Goal: Task Accomplishment & Management: Manage account settings

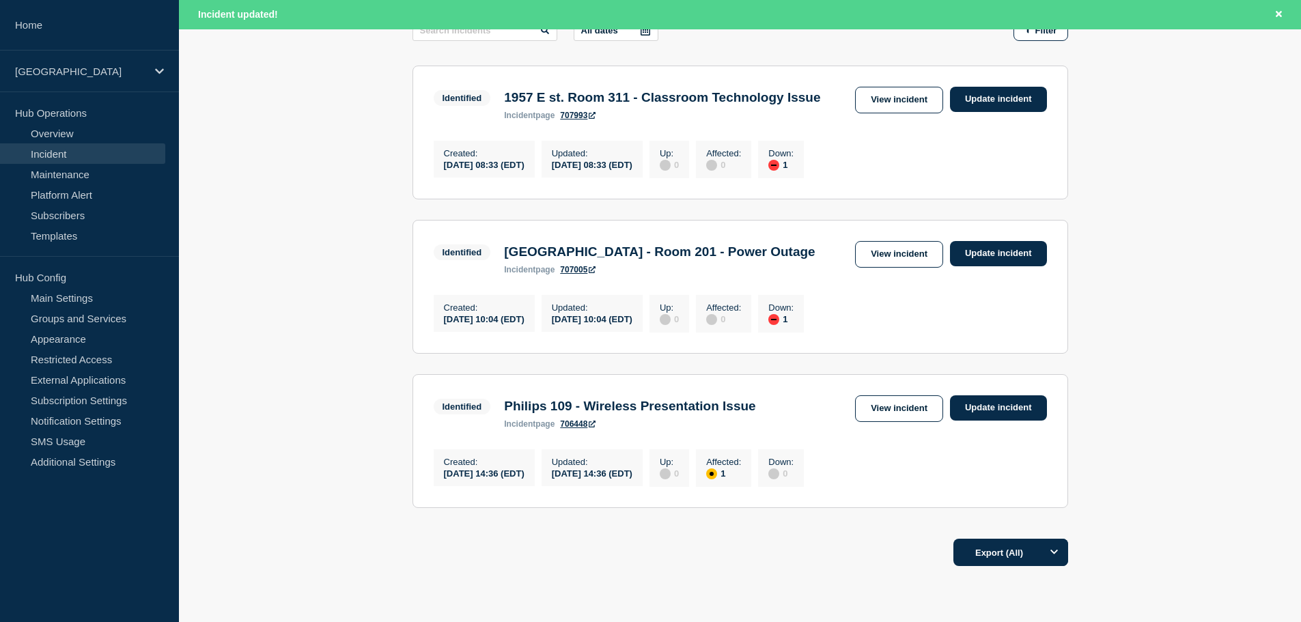
scroll to position [247, 0]
drag, startPoint x: 790, startPoint y: 277, endPoint x: 420, endPoint y: 279, distance: 370.1
click at [472, 274] on div "Identified Rome Hall - Room 201 - Power Outage incident page 707005 View incide…" at bounding box center [740, 256] width 613 height 33
click at [312, 229] on main "All dates Filter Identified 1 Down 1957 E st. Room 311 - Classroom Technology I…" at bounding box center [740, 261] width 1122 height 534
drag, startPoint x: 516, startPoint y: 277, endPoint x: 817, endPoint y: 272, distance: 301.2
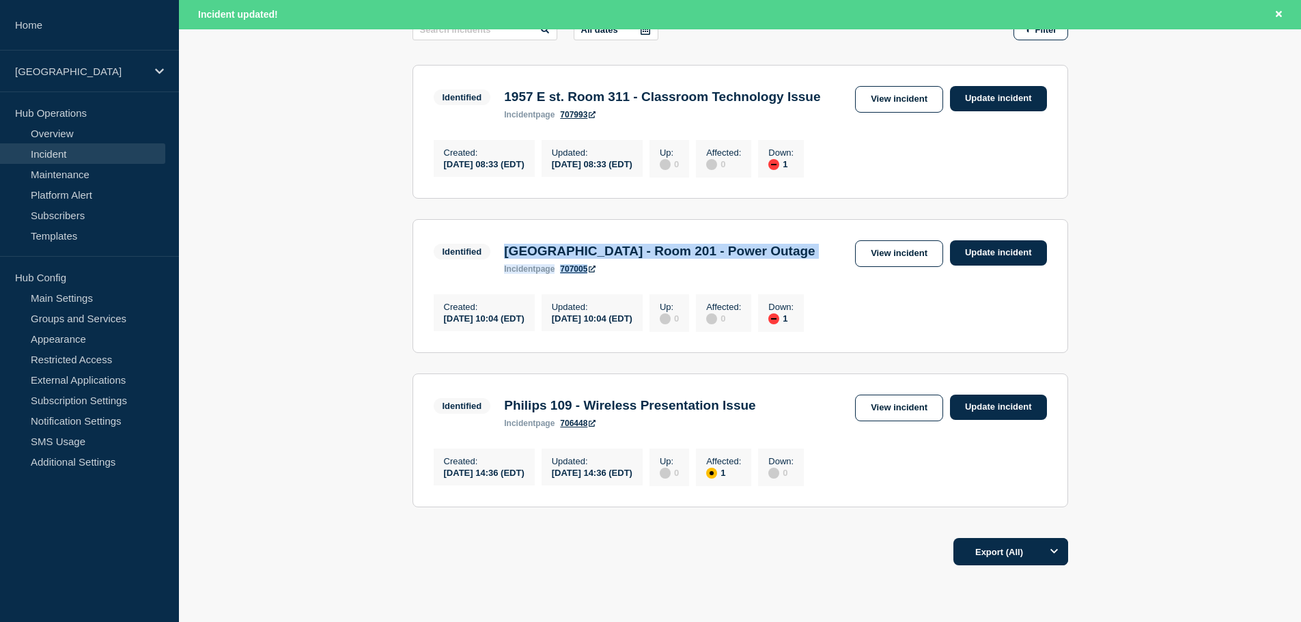
click at [817, 272] on div "Identified Rome Hall - Room 201 - Power Outage incident page 707005 View incide…" at bounding box center [740, 256] width 613 height 33
click at [814, 274] on div "Identified Rome Hall - Room 201 - Power Outage incident page 707005 View incide…" at bounding box center [740, 256] width 613 height 33
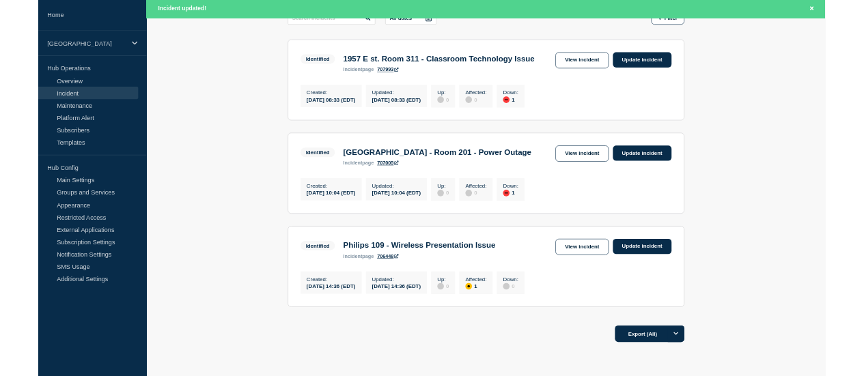
scroll to position [246, 0]
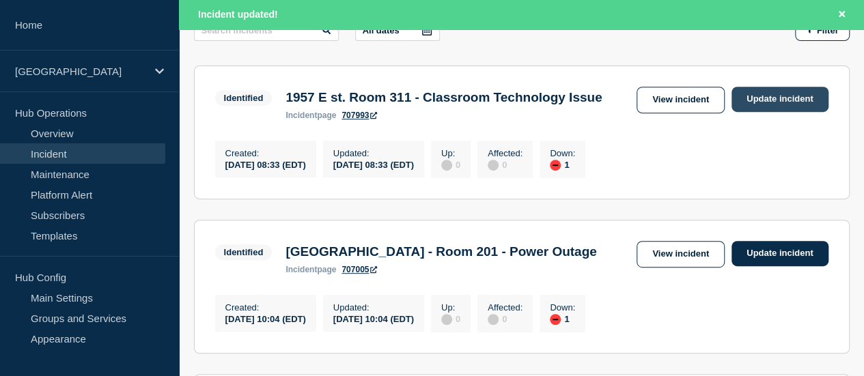
click at [802, 100] on link "Update incident" at bounding box center [779, 99] width 97 height 25
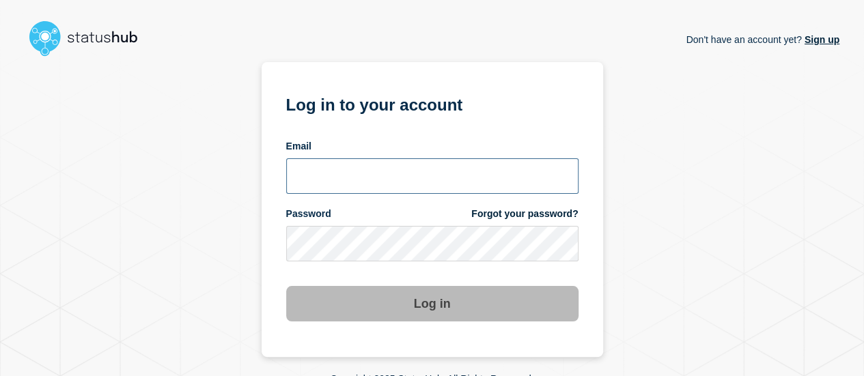
click at [404, 173] on input "email input" at bounding box center [432, 176] width 292 height 36
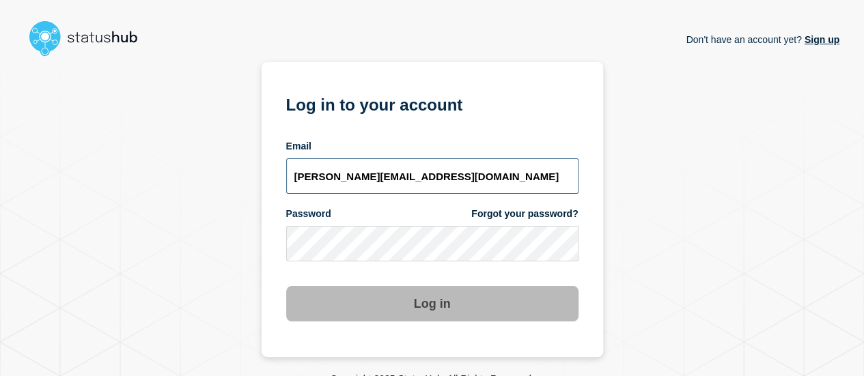
click at [369, 175] on input "[PERSON_NAME][EMAIL_ADDRESS][DOMAIN_NAME]" at bounding box center [432, 176] width 292 height 36
type input "[PERSON_NAME][EMAIL_ADDRESS][DOMAIN_NAME]"
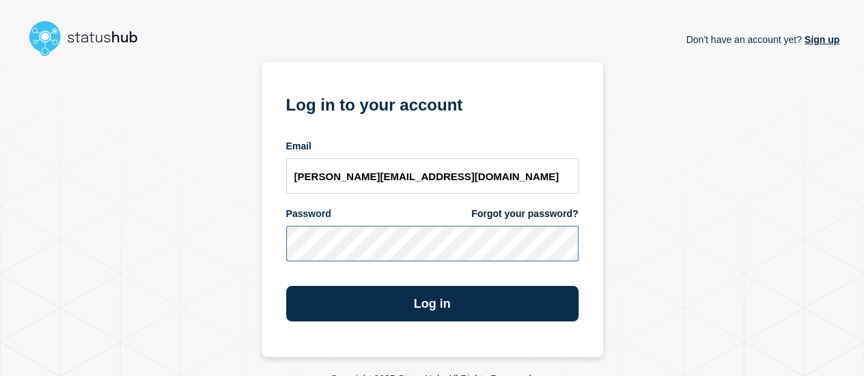
click at [286, 286] on button "Log in" at bounding box center [432, 304] width 292 height 36
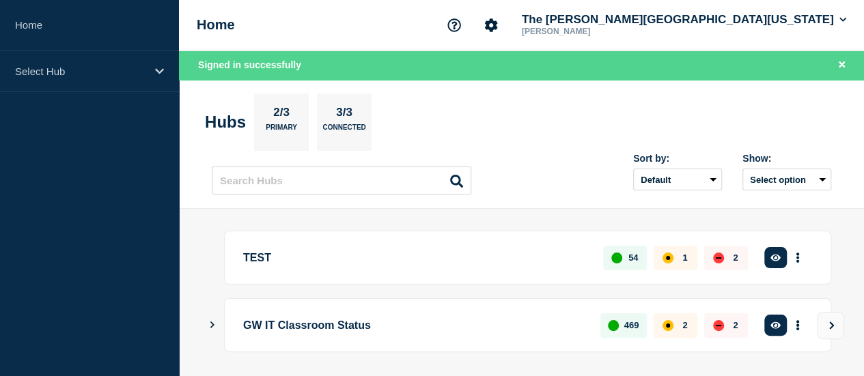
scroll to position [46, 0]
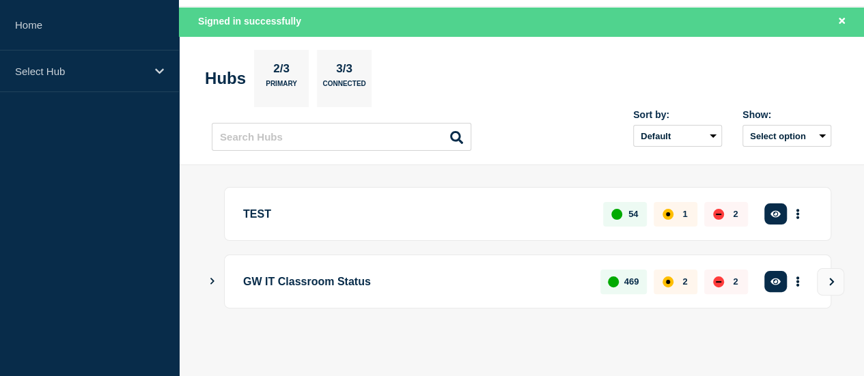
click at [0, 0] on button "See overview" at bounding box center [0, 0] width 0 height 0
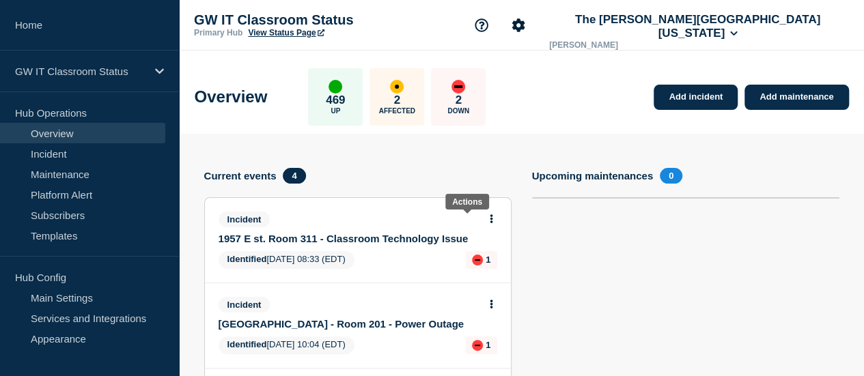
click at [490, 219] on icon at bounding box center [491, 218] width 3 height 9
click at [465, 266] on link "Update incident" at bounding box center [467, 269] width 66 height 11
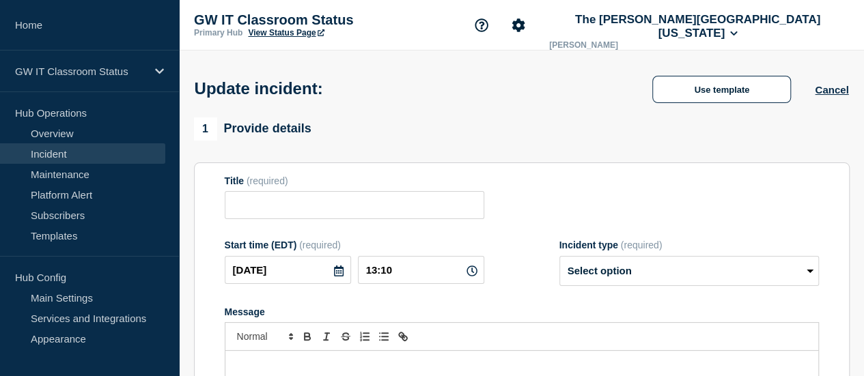
type input "1957 E st. Room 311 - Classroom Technology Issue"
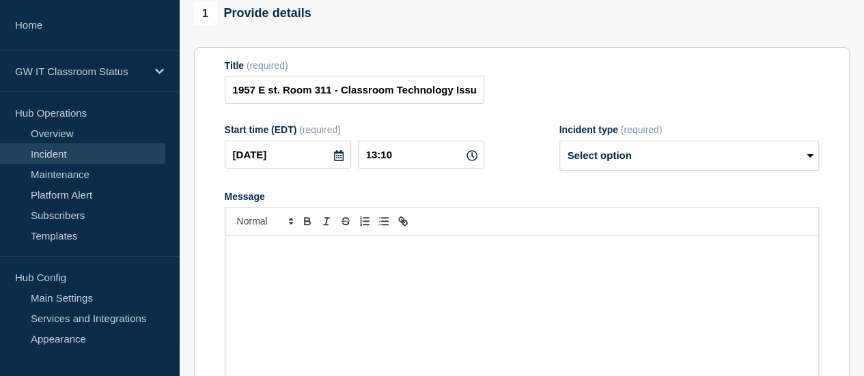
scroll to position [145, 0]
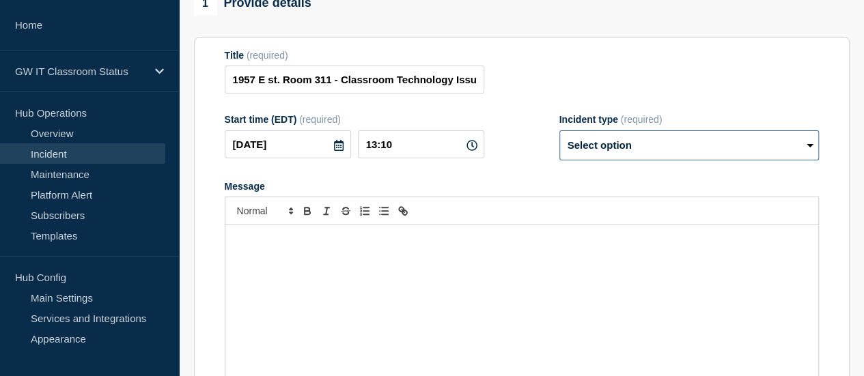
click at [661, 144] on select "Select option Investigating Identified Monitoring Resolved" at bounding box center [688, 145] width 259 height 30
select select "resolved"
click at [559, 137] on select "Select option Investigating Identified Monitoring Resolved" at bounding box center [688, 145] width 259 height 30
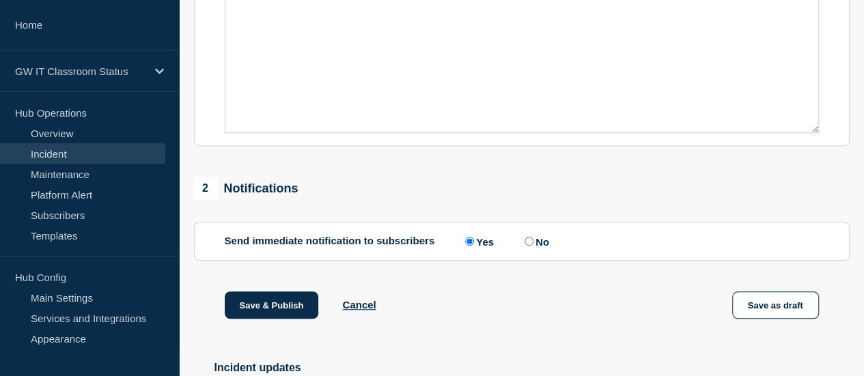
scroll to position [518, 0]
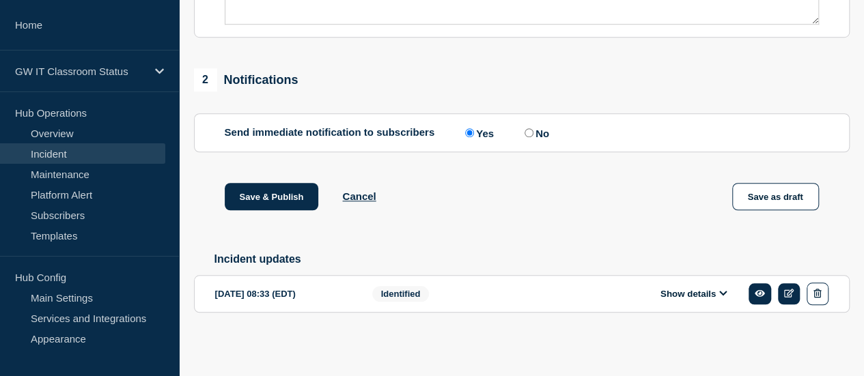
click at [530, 129] on input "No" at bounding box center [528, 132] width 9 height 9
radio input "true"
radio input "false"
click at [247, 188] on button "Save & Publish" at bounding box center [272, 196] width 94 height 27
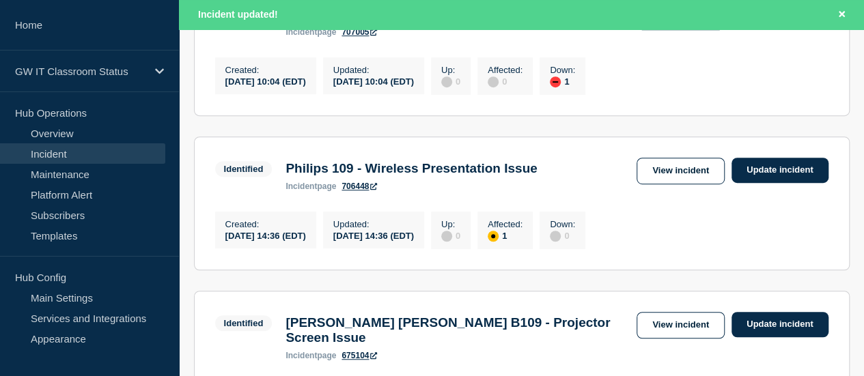
scroll to position [330, 0]
